Goal: Task Accomplishment & Management: Manage account settings

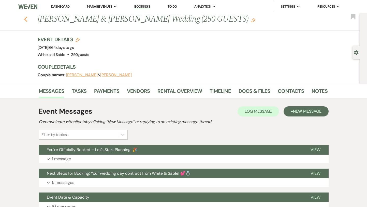
click at [27, 21] on icon "Previous" at bounding box center [26, 19] width 4 height 6
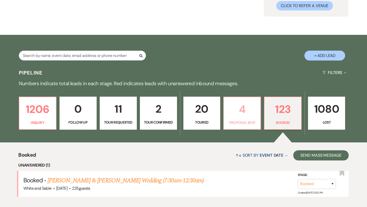
click at [244, 108] on p "4" at bounding box center [242, 109] width 30 height 17
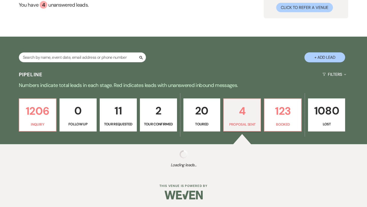
select select "6"
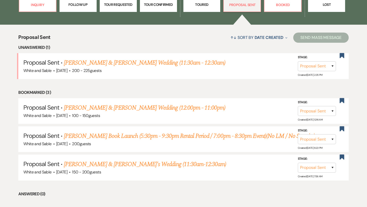
scroll to position [200, 0]
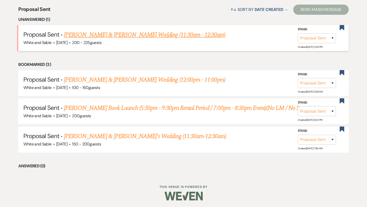
click at [149, 33] on link "[PERSON_NAME] & [PERSON_NAME] Wedding (11:30am - 12:30am)" at bounding box center [144, 34] width 161 height 9
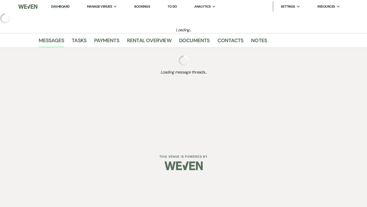
select select "6"
select select "14"
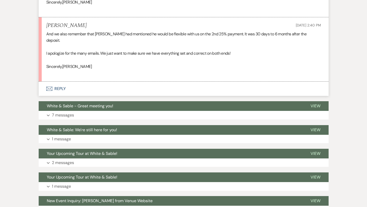
scroll to position [563, 0]
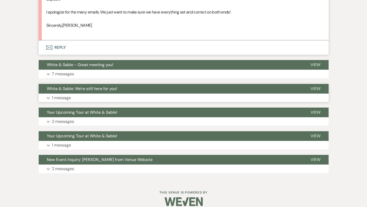
click at [104, 86] on button "White & Sable: We're still here for you!" at bounding box center [171, 89] width 264 height 10
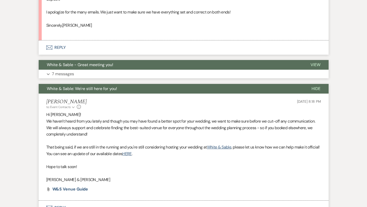
click at [108, 62] on span "White & Sable - Great meeting you!" at bounding box center [80, 64] width 66 height 5
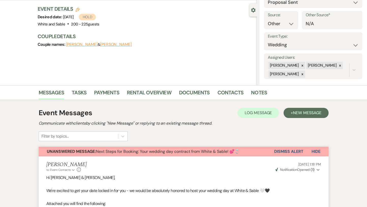
scroll to position [0, 0]
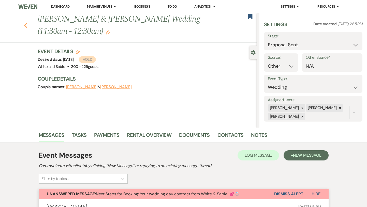
click at [24, 24] on icon "Previous" at bounding box center [26, 25] width 4 height 6
select select "6"
